Goal: Information Seeking & Learning: Learn about a topic

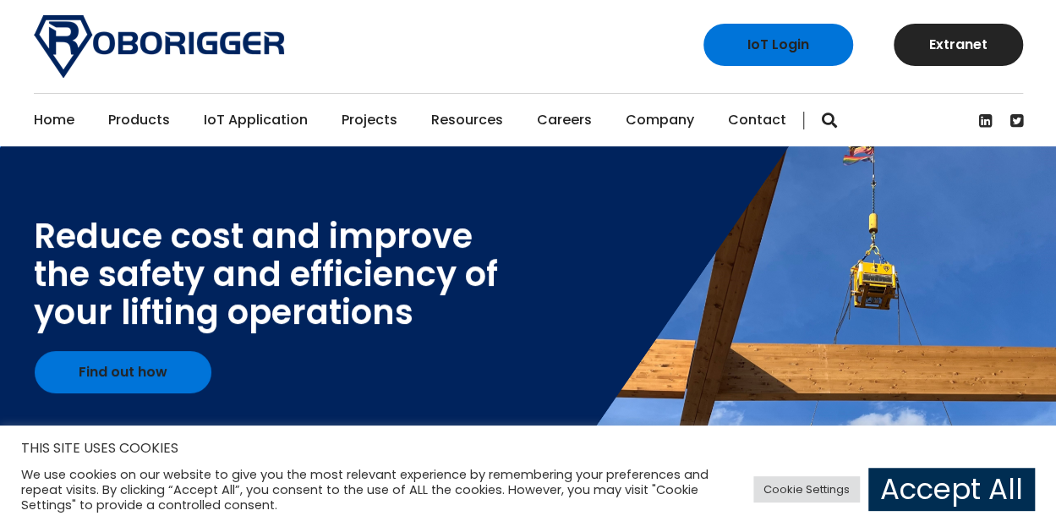
click at [952, 498] on link "Accept All" at bounding box center [951, 488] width 166 height 43
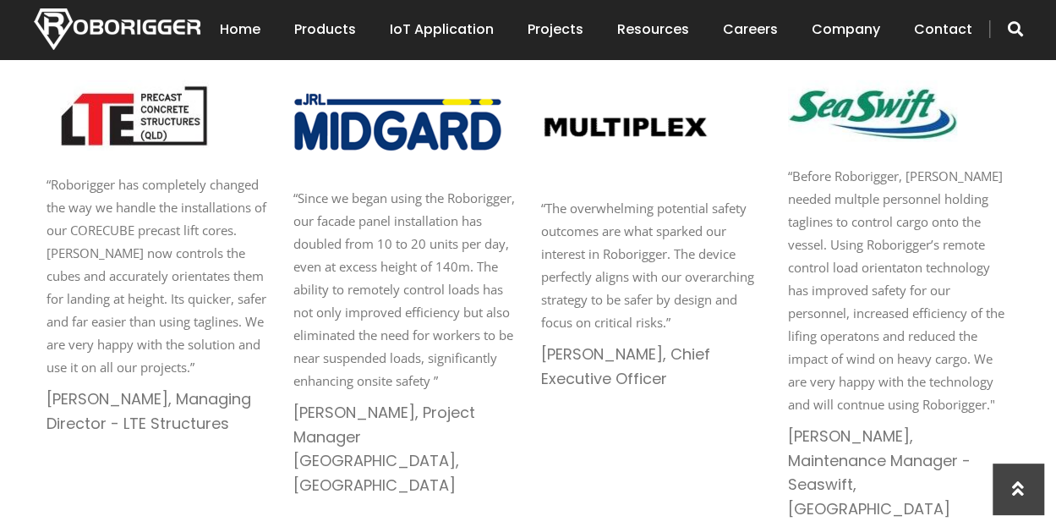
scroll to position [3200, 0]
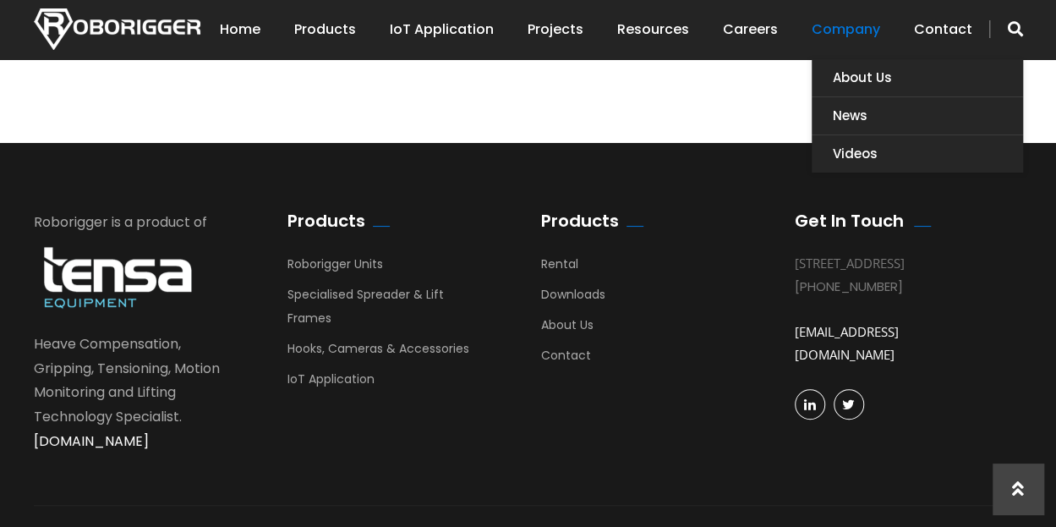
click at [842, 27] on link "Company" at bounding box center [845, 29] width 68 height 52
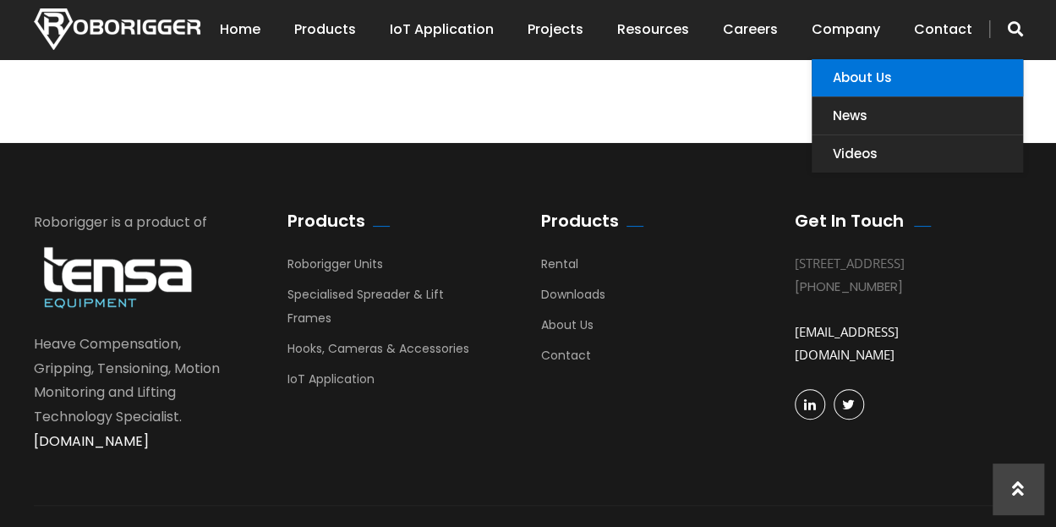
click at [861, 82] on link "About Us" at bounding box center [916, 77] width 211 height 37
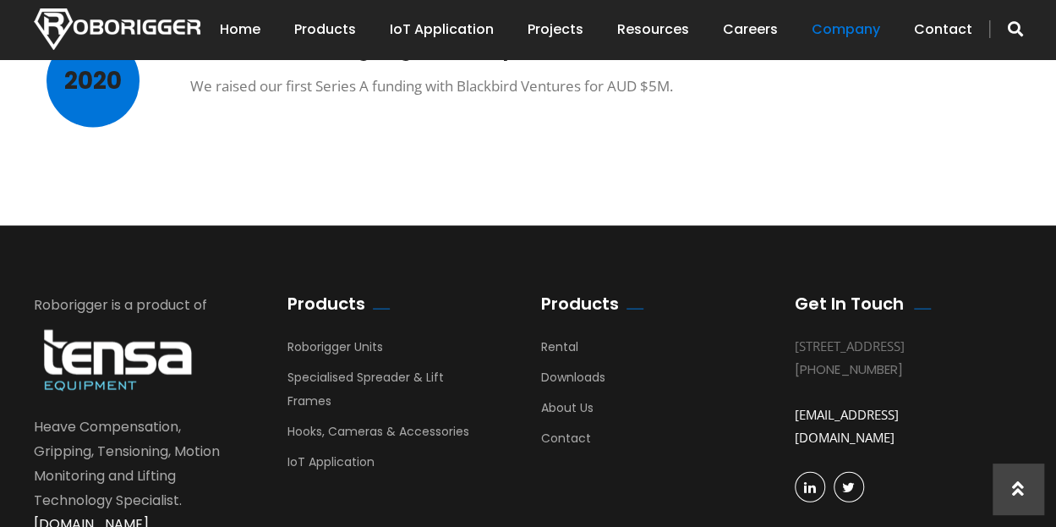
scroll to position [1743, 0]
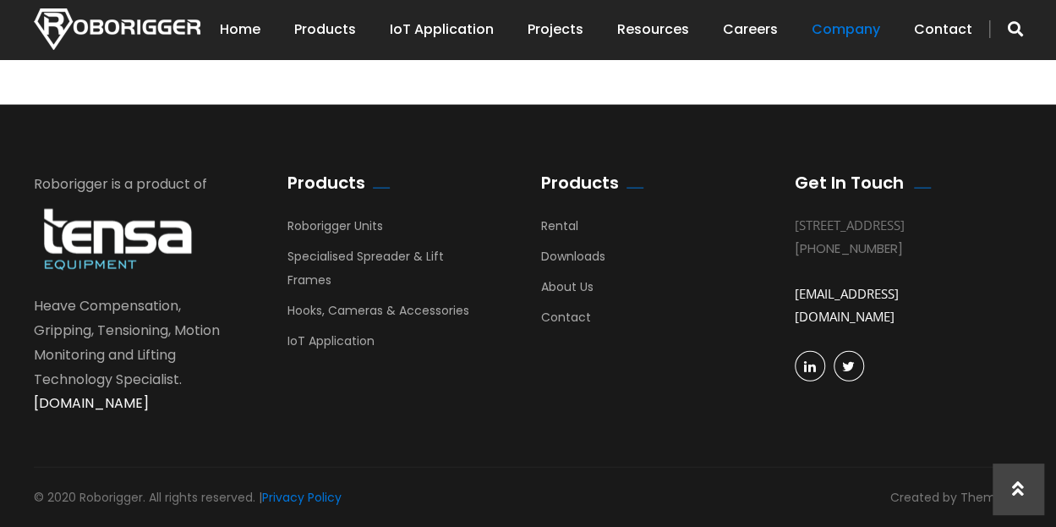
click at [149, 402] on link "[DOMAIN_NAME]" at bounding box center [91, 402] width 115 height 19
